Goal: Task Accomplishment & Management: Use online tool/utility

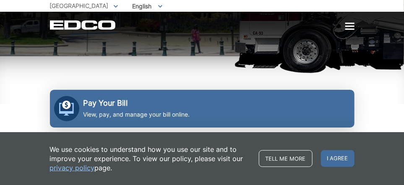
scroll to position [152, 0]
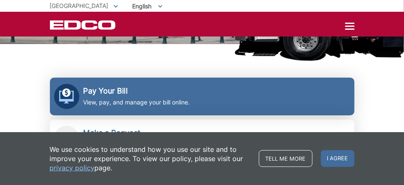
click at [119, 86] on h2 "Pay Your Bill" at bounding box center [137, 90] width 107 height 9
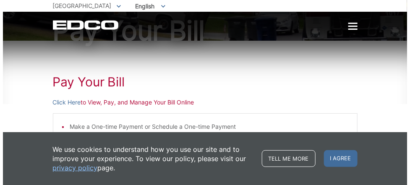
scroll to position [76, 0]
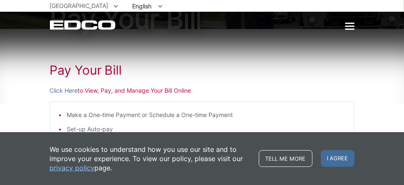
click at [349, 26] on div at bounding box center [349, 26] width 9 height 1
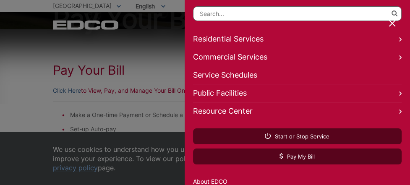
scroll to position [92, 0]
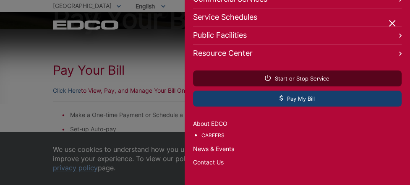
click at [306, 95] on span "Pay My Bill" at bounding box center [297, 99] width 35 height 8
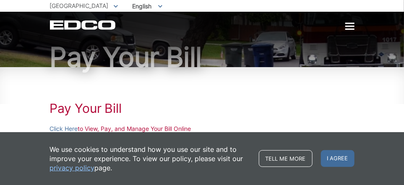
scroll to position [76, 0]
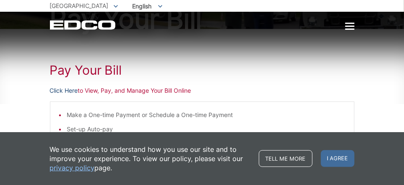
click at [71, 89] on link "Click Here" at bounding box center [64, 90] width 28 height 9
